Goal: Task Accomplishment & Management: Manage account settings

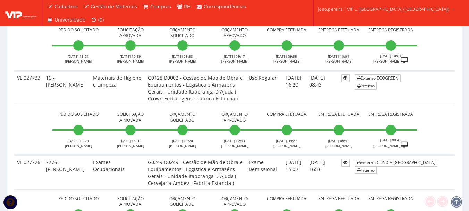
scroll to position [416, 0]
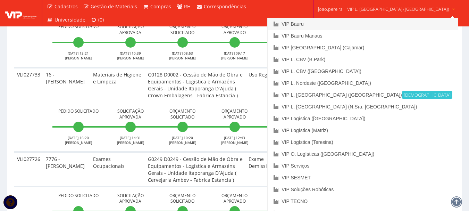
click at [345, 25] on link "VIP Bauru" at bounding box center [362, 24] width 190 height 12
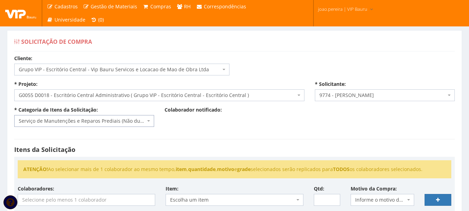
select select "16"
select select "55"
select select "4079"
select select "29"
select select
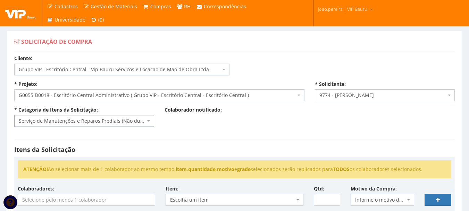
scroll to position [104, 0]
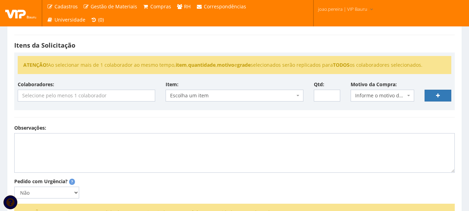
click at [96, 95] on input "search" at bounding box center [86, 95] width 137 height 11
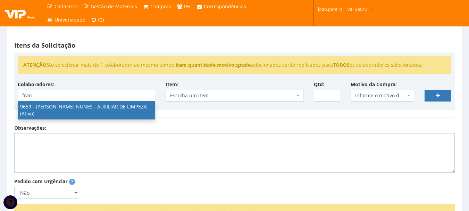
type input "fran"
select select "3869"
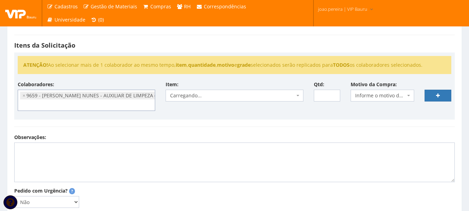
click at [214, 96] on span "Carregando..." at bounding box center [232, 95] width 124 height 7
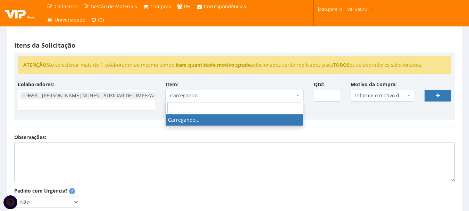
click at [214, 96] on span "Carregando..." at bounding box center [232, 95] width 124 height 7
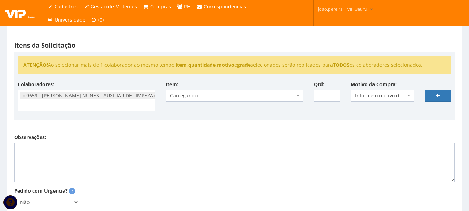
click at [216, 126] on hr at bounding box center [234, 126] width 440 height 0
click at [205, 97] on span "Carregando..." at bounding box center [232, 95] width 124 height 7
click at [223, 137] on div "Observações:" at bounding box center [234, 158] width 451 height 48
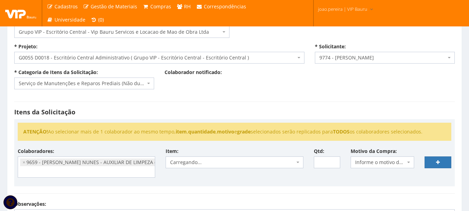
scroll to position [35, 0]
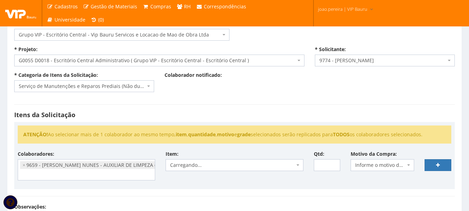
click at [201, 180] on div "Colaboradores: 9761 - ADRIANA SILVA DO NASCIMENTO PIRES - EMPREGADA DOMESTICA (…" at bounding box center [234, 167] width 444 height 35
click at [205, 162] on span "Escolha um item" at bounding box center [232, 164] width 124 height 7
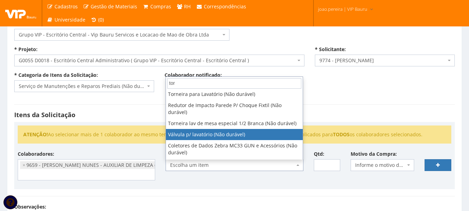
scroll to position [69, 0]
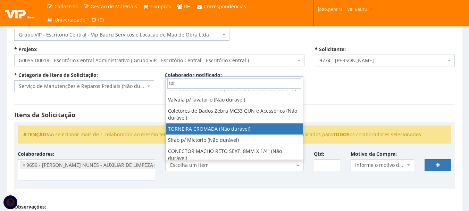
type input "tor"
select select "1625"
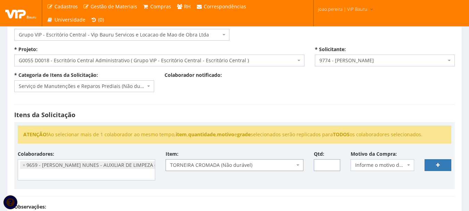
click at [324, 163] on input "Qtd:" at bounding box center [327, 165] width 27 height 12
type input "1"
click at [396, 165] on span "Informe o motivo da compra" at bounding box center [380, 164] width 50 height 7
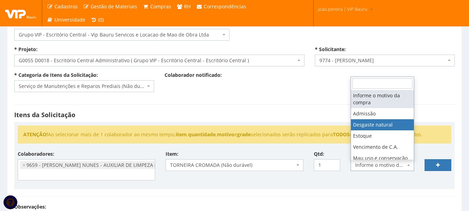
select select "2"
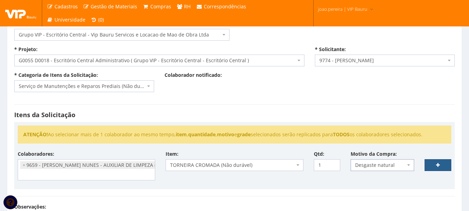
click at [443, 163] on link at bounding box center [437, 165] width 27 height 12
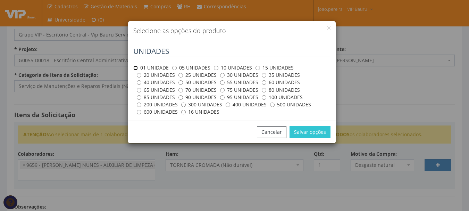
click at [136, 67] on input "01 UNIDADE" at bounding box center [135, 68] width 5 height 5
radio input "true"
click at [309, 134] on button "Salvar opções" at bounding box center [309, 132] width 41 height 12
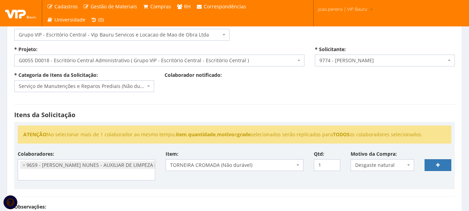
select select
type input "0"
select select
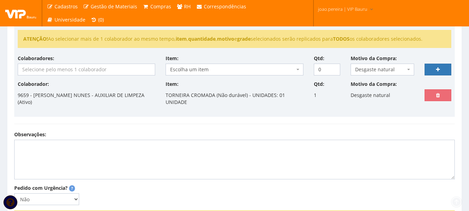
scroll to position [208, 0]
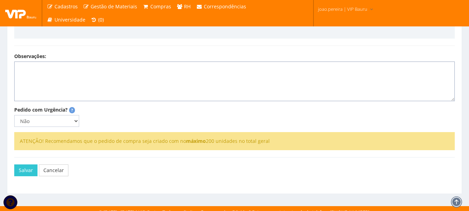
click at [106, 67] on textarea "Observações:" at bounding box center [234, 81] width 440 height 40
click at [221, 67] on textarea "Troca da torneira do jardim que esta quebrada e vazando agua" at bounding box center [234, 81] width 440 height 40
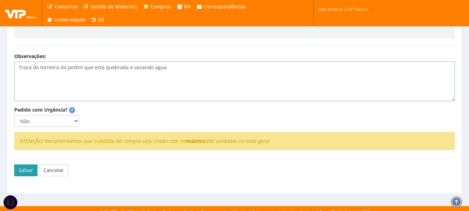
type textarea "Troca da torneira do jardim que esta quebrada e vazando agua"
click at [27, 173] on button "Salvar" at bounding box center [25, 170] width 23 height 12
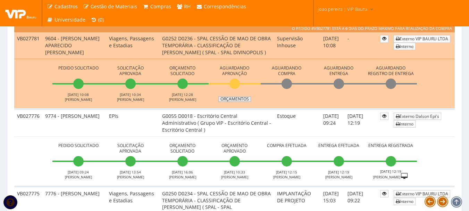
scroll to position [312, 0]
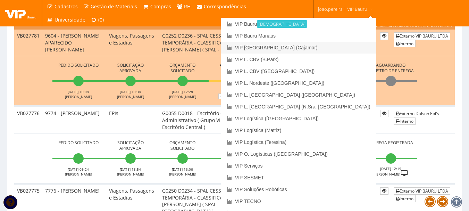
click at [339, 49] on link "VIP [GEOGRAPHIC_DATA] (Cajamar)" at bounding box center [298, 48] width 155 height 12
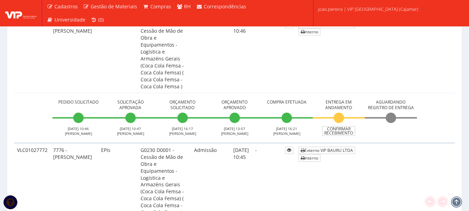
scroll to position [728, 0]
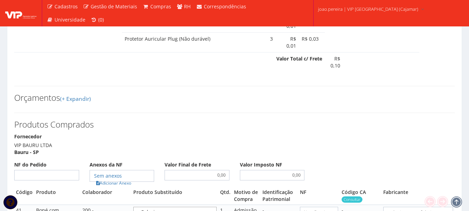
scroll to position [555, 0]
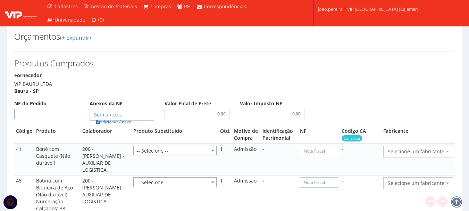
click at [74, 109] on input "NF do Pedido" at bounding box center [46, 114] width 65 height 10
type input "00"
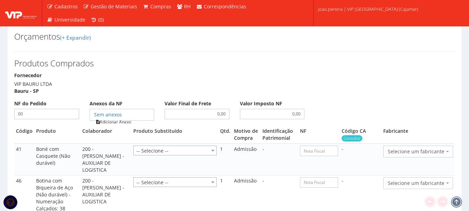
type input "00"
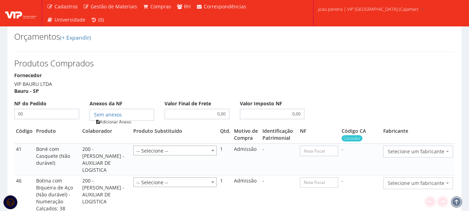
type input "00"
click at [121, 118] on link "Adicionar Anexo" at bounding box center [113, 121] width 39 height 7
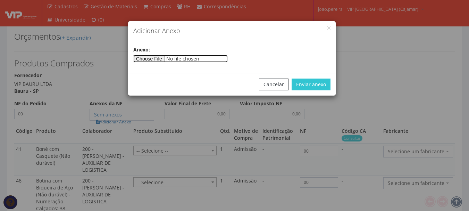
click at [146, 59] on input"] "file" at bounding box center [180, 59] width 94 height 8
type input"] "C:\fakepath\PEDIDOS SEM NOTA FISCAL ESTOQUE.docx"
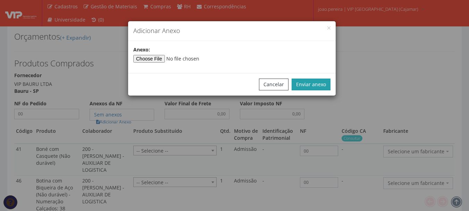
click at [312, 81] on button "Enviar anexo" at bounding box center [310, 84] width 39 height 12
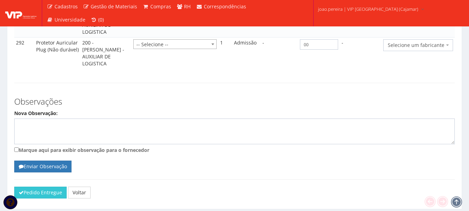
scroll to position [960, 0]
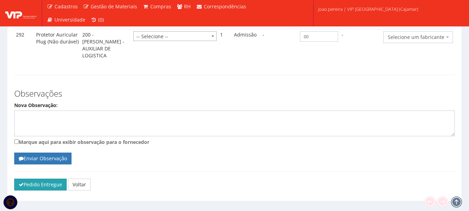
click at [47, 178] on button "Pedido Entregue" at bounding box center [40, 184] width 52 height 12
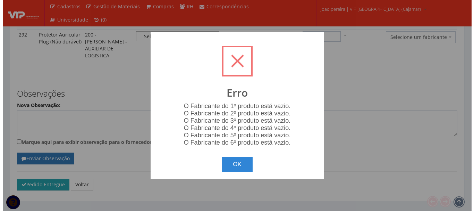
scroll to position [953, 0]
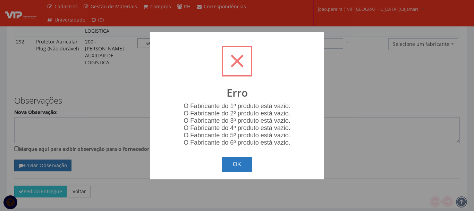
click at [239, 164] on button "OK" at bounding box center [237, 163] width 31 height 15
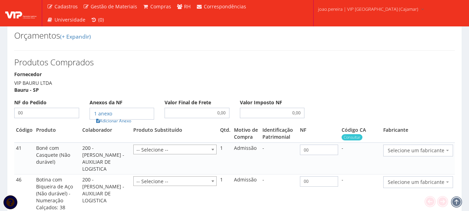
scroll to position [544, 0]
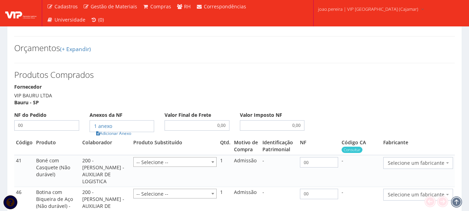
click at [445, 157] on span "Selecione um fabricante" at bounding box center [418, 163] width 70 height 12
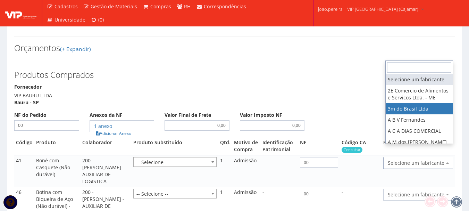
select select "19"
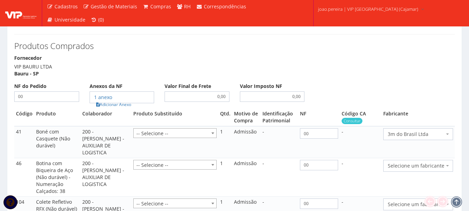
scroll to position [613, 0]
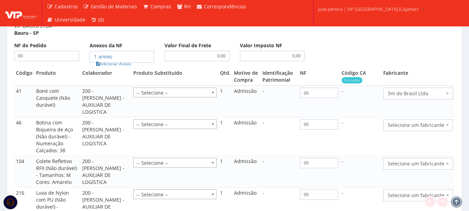
click at [437, 121] on span "Selecione um fabricante" at bounding box center [415, 124] width 57 height 7
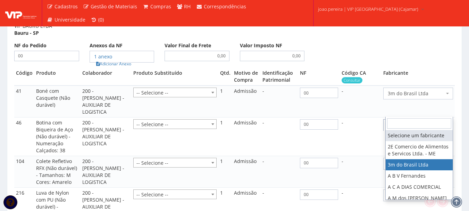
select select "19"
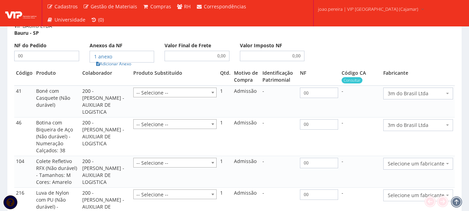
scroll to position [648, 0]
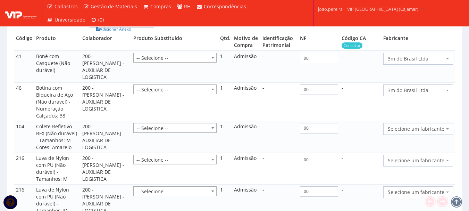
click at [430, 125] on span "Selecione um fabricante" at bounding box center [415, 128] width 57 height 7
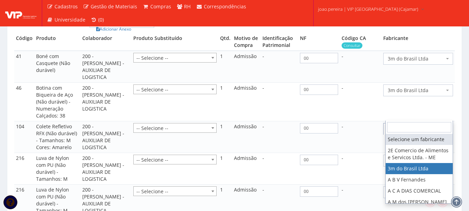
select select "19"
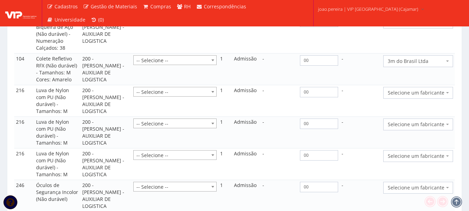
scroll to position [717, 0]
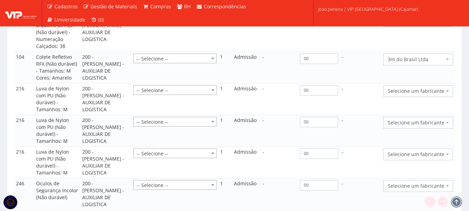
click at [436, 87] on span "Selecione um fabricante" at bounding box center [415, 90] width 57 height 7
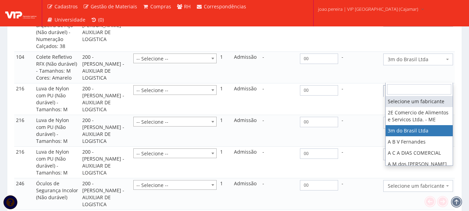
select select "19"
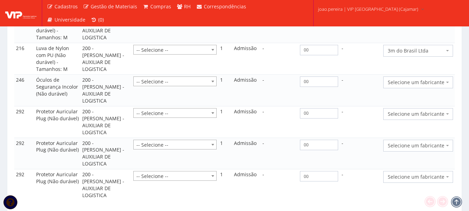
scroll to position [821, 0]
click at [438, 76] on span "Selecione um fabricante" at bounding box center [418, 82] width 70 height 12
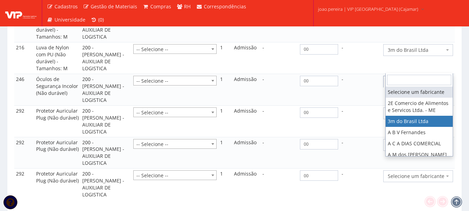
select select "19"
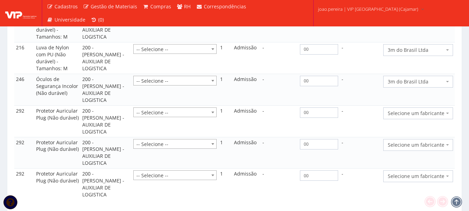
click at [430, 110] on span "Selecione um fabricante" at bounding box center [415, 113] width 57 height 7
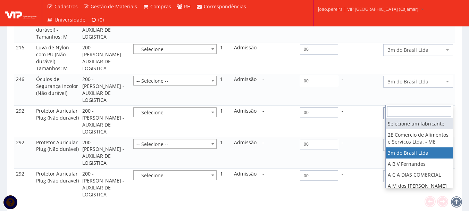
select select "19"
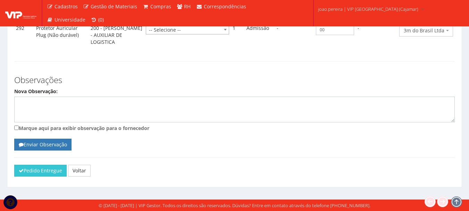
scroll to position [953, 0]
click at [34, 172] on button "Pedido Entregue" at bounding box center [40, 170] width 52 height 12
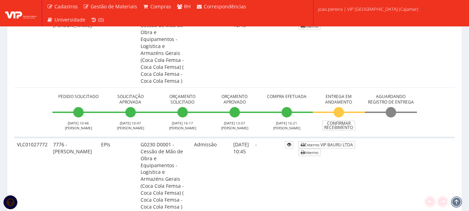
scroll to position [694, 0]
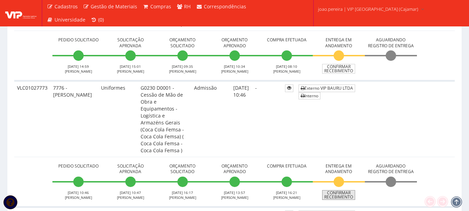
click at [343, 190] on link "Confirmar Recebimento" at bounding box center [338, 195] width 33 height 10
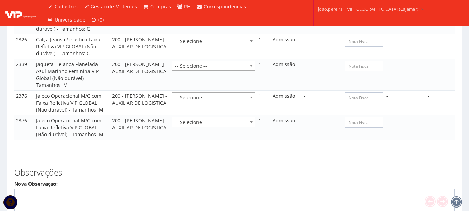
scroll to position [489, 0]
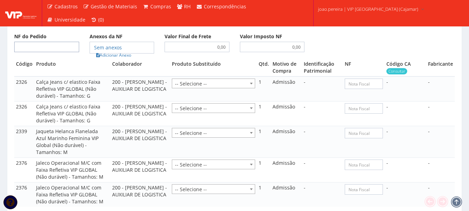
click at [49, 42] on input "NF do Pedido" at bounding box center [46, 47] width 65 height 10
type input "00"
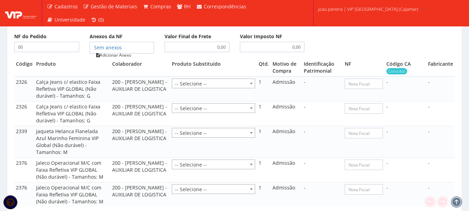
type input "00"
click at [121, 51] on link "Adicionar Anexo" at bounding box center [113, 54] width 39 height 7
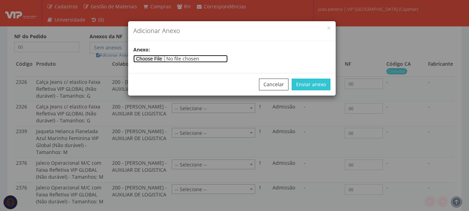
click at [147, 59] on input"] "file" at bounding box center [180, 59] width 94 height 8
type input"] "C:\fakepath\PEDIDOS SEM NOTA FISCAL ESTOQUE.docx"
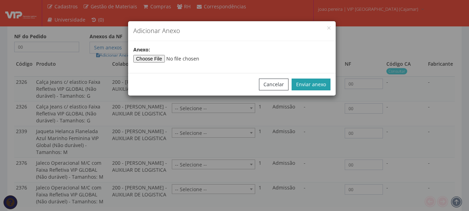
click at [313, 86] on button "Enviar anexo" at bounding box center [310, 84] width 39 height 12
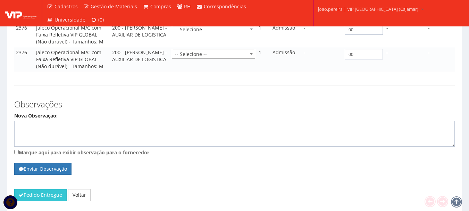
scroll to position [628, 0]
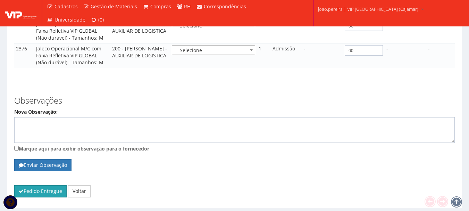
click at [50, 185] on button "Pedido Entregue" at bounding box center [40, 191] width 52 height 12
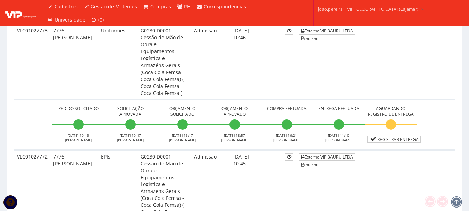
scroll to position [763, 0]
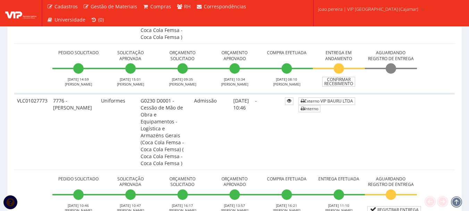
scroll to position [759, 0]
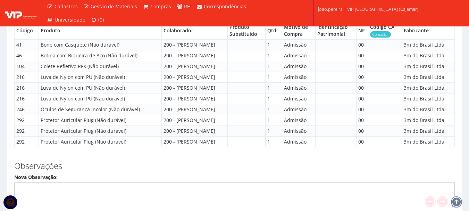
scroll to position [731, 0]
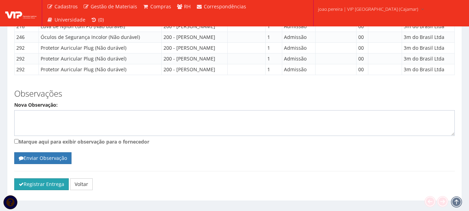
click at [36, 178] on button "Registrar Entrega" at bounding box center [41, 184] width 54 height 12
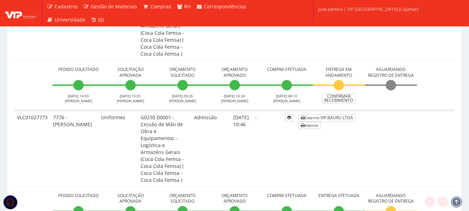
scroll to position [624, 0]
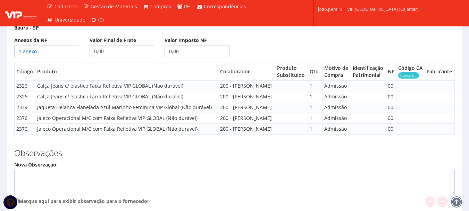
scroll to position [545, 0]
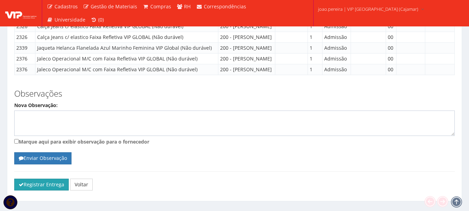
click at [38, 178] on button "Registrar Entrega" at bounding box center [41, 184] width 54 height 12
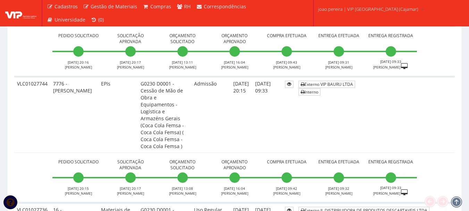
scroll to position [867, 0]
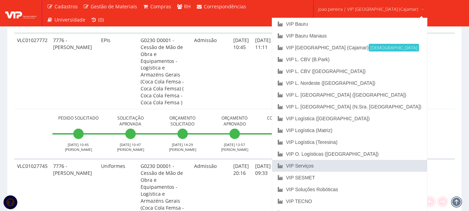
click at [339, 168] on link "VIP Serviços" at bounding box center [349, 166] width 155 height 12
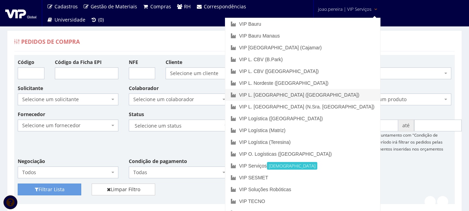
click at [333, 95] on link "VIP L. [GEOGRAPHIC_DATA] ([GEOGRAPHIC_DATA])" at bounding box center [302, 95] width 155 height 12
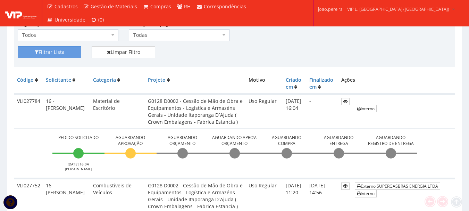
scroll to position [154, 0]
